Goal: Use online tool/utility: Use online tool/utility

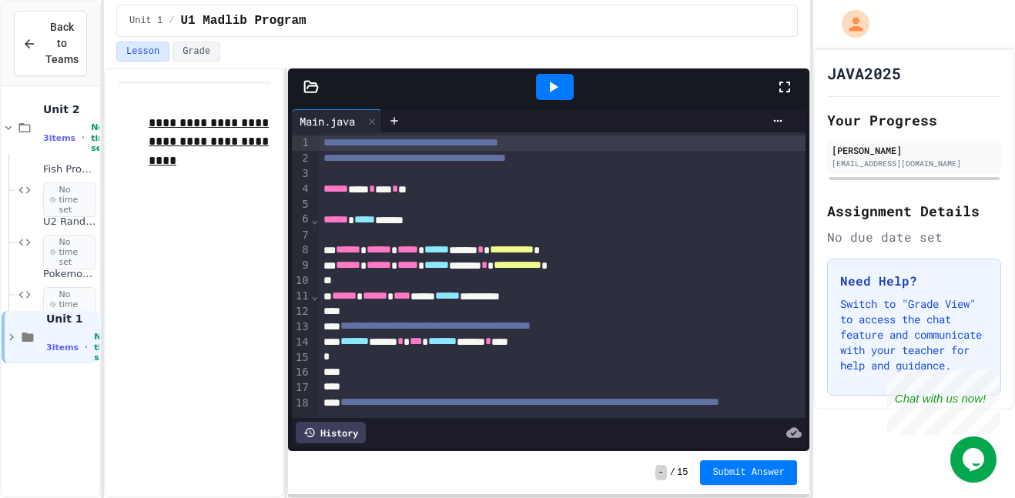
click at [48, 52] on span "Back to Teams" at bounding box center [61, 43] width 33 height 49
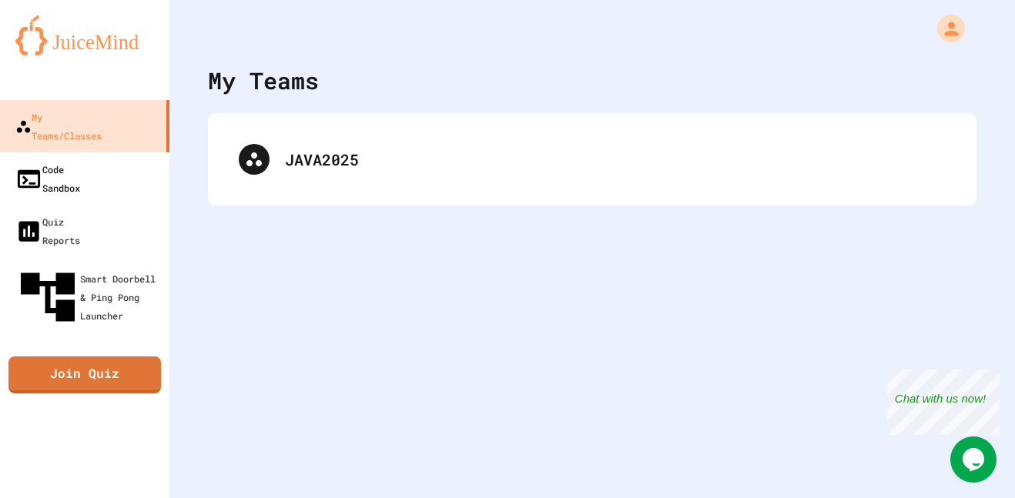
click at [52, 162] on link "Code Sandbox" at bounding box center [84, 178] width 169 height 52
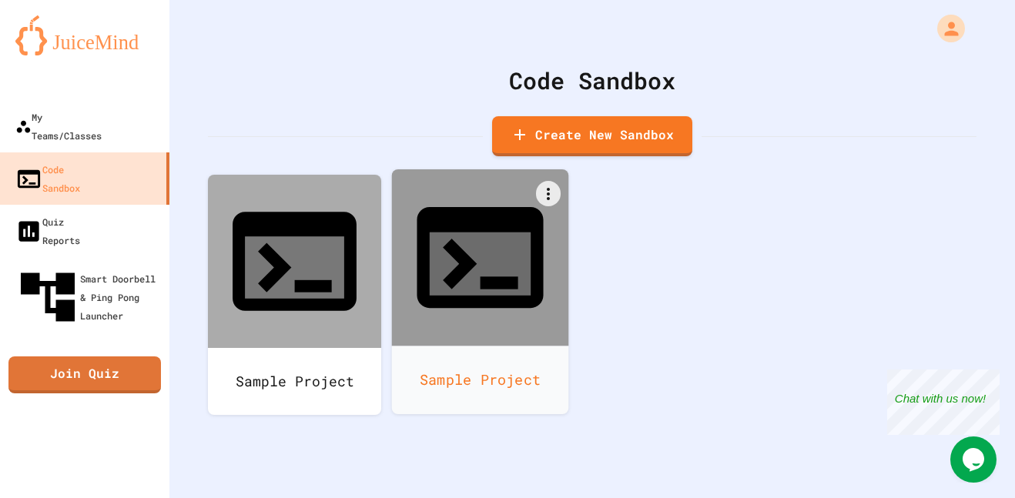
click at [480, 346] on div "Sample Project" at bounding box center [480, 380] width 177 height 69
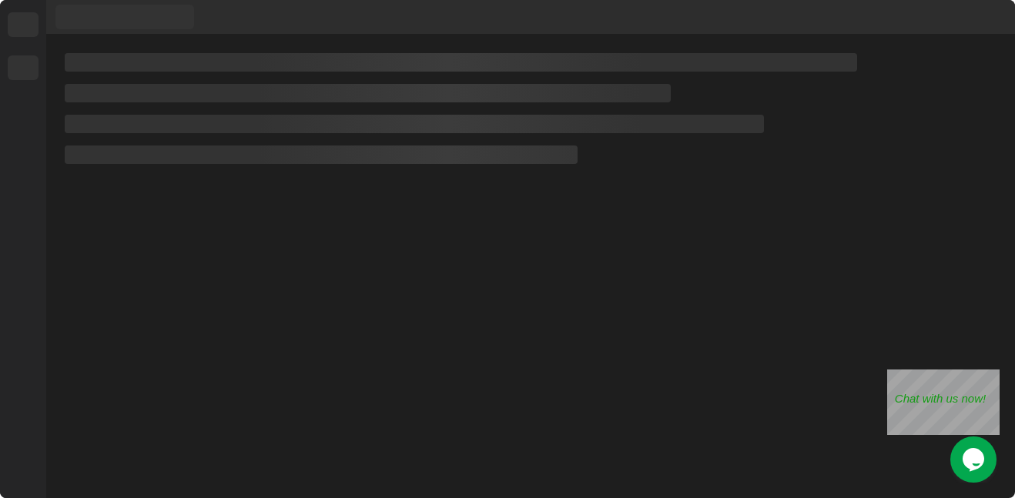
click at [519, 266] on div at bounding box center [530, 267] width 969 height 464
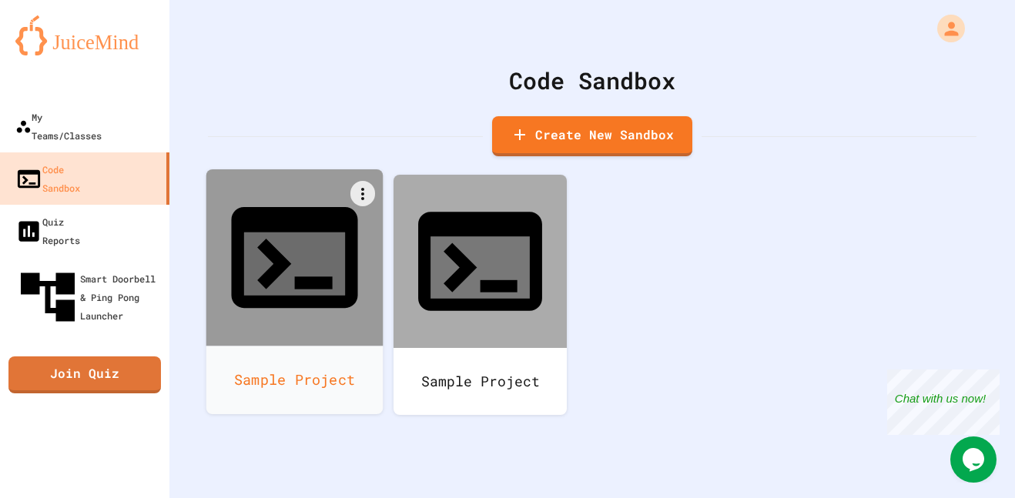
click at [295, 189] on icon at bounding box center [295, 258] width 152 height 152
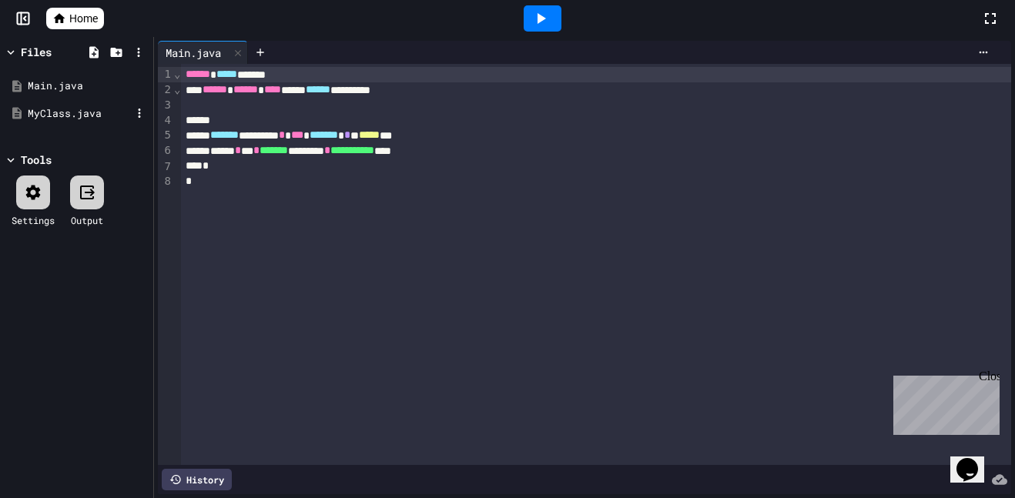
click at [54, 126] on div "MyClass.java" at bounding box center [77, 114] width 146 height 28
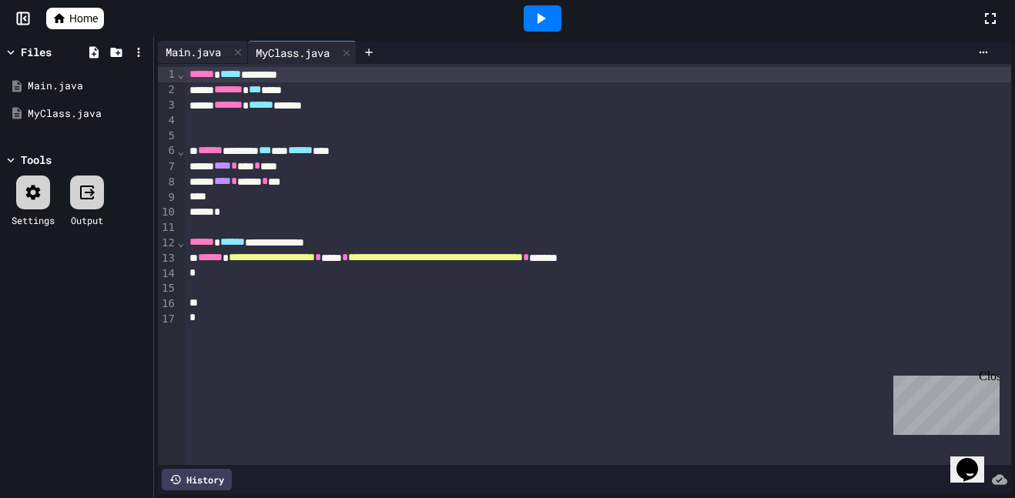
click at [209, 49] on div "Main.java" at bounding box center [193, 52] width 71 height 16
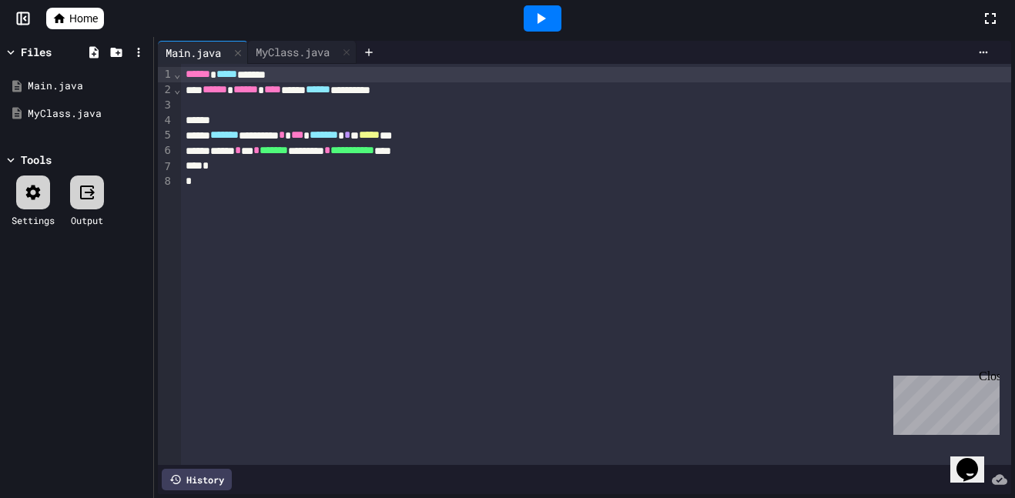
click at [542, 18] on icon at bounding box center [541, 18] width 8 height 11
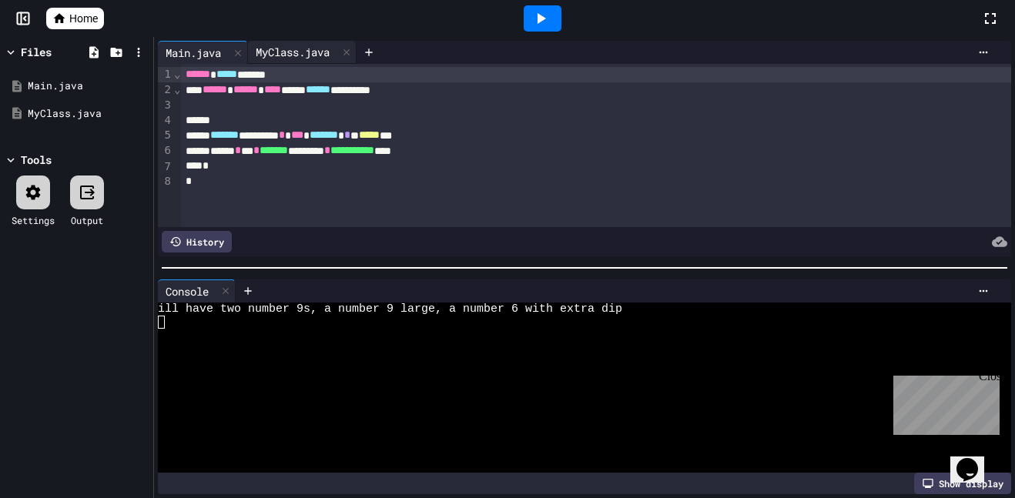
click at [294, 47] on div "MyClass.java" at bounding box center [292, 52] width 89 height 16
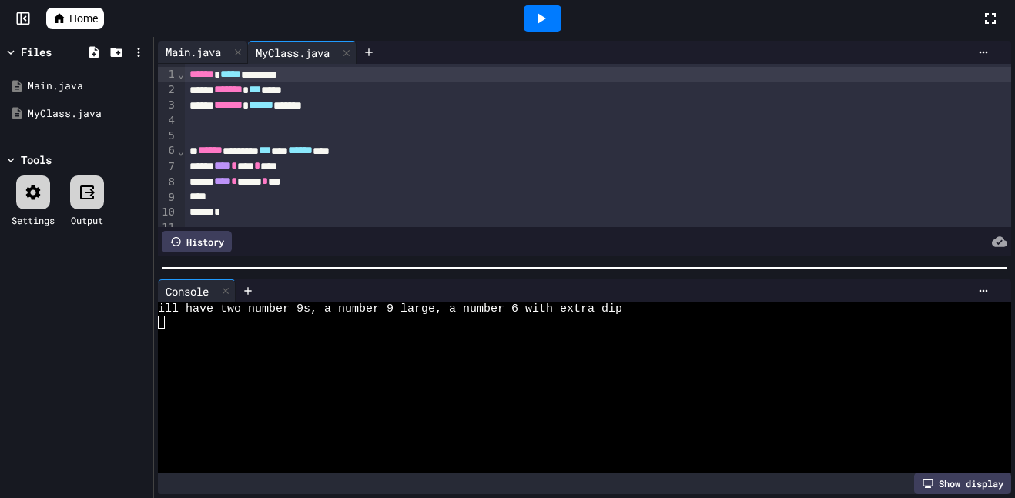
click at [185, 49] on div "Main.java" at bounding box center [193, 52] width 71 height 16
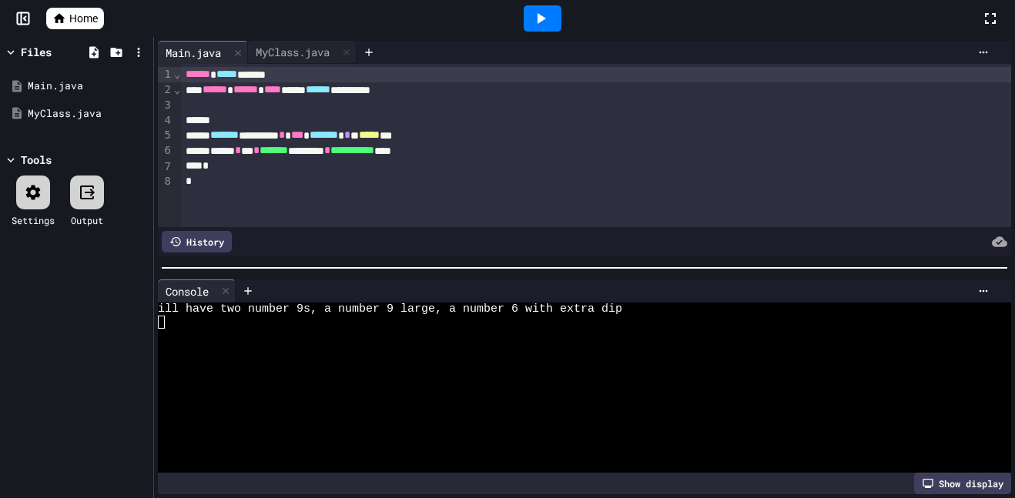
click at [312, 65] on div "**********" at bounding box center [596, 145] width 830 height 163
click at [317, 56] on div "MyClass.java" at bounding box center [292, 52] width 89 height 16
